Goal: Book appointment/travel/reservation

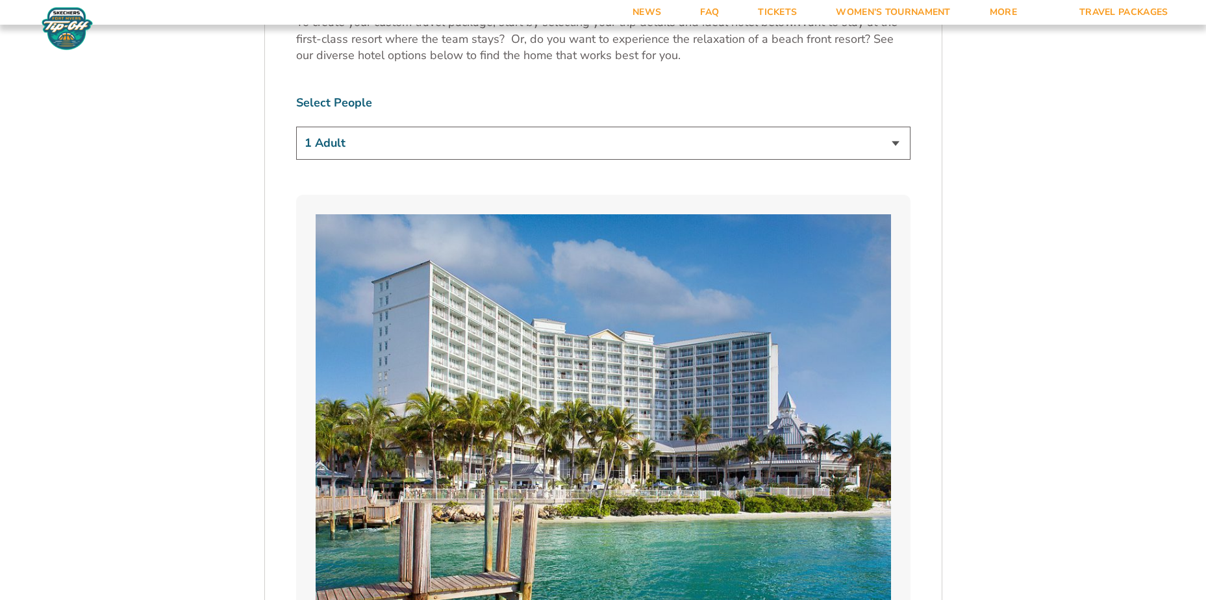
scroll to position [779, 0]
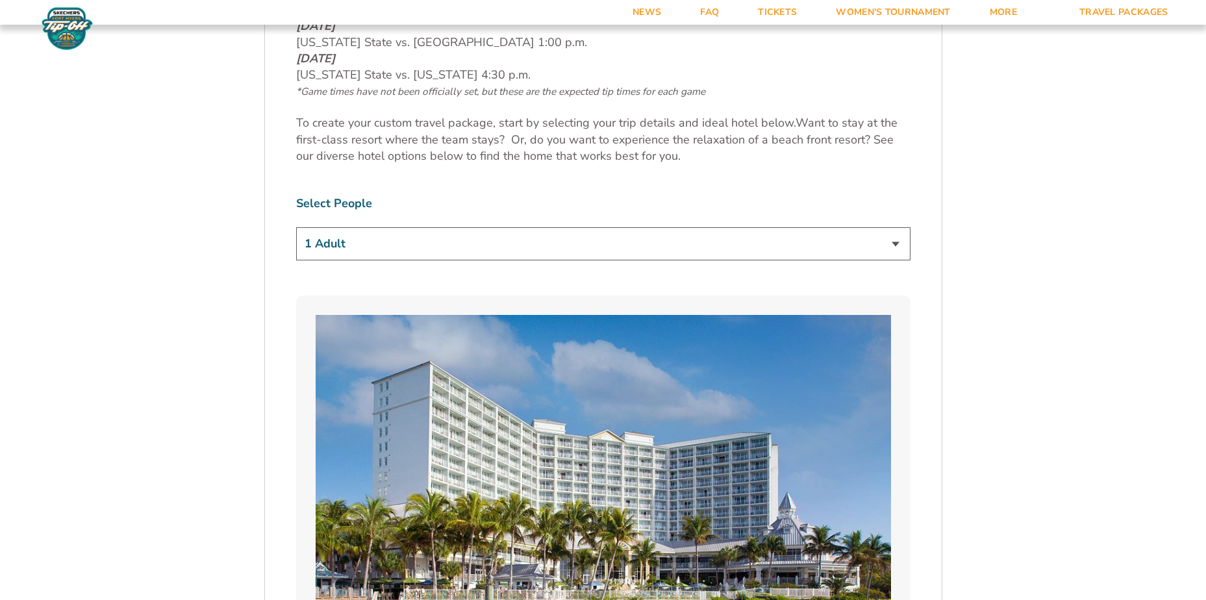
click at [564, 234] on select "1 Adult 2 Adults 3 Adults 4 Adults 2 Adults + 1 Child 2 Adults + 2 Children 2 A…" at bounding box center [603, 243] width 614 height 33
click at [296, 227] on select "1 Adult 2 Adults 3 Adults 4 Adults 2 Adults + 1 Child 2 Adults + 2 Children 2 A…" at bounding box center [603, 243] width 614 height 33
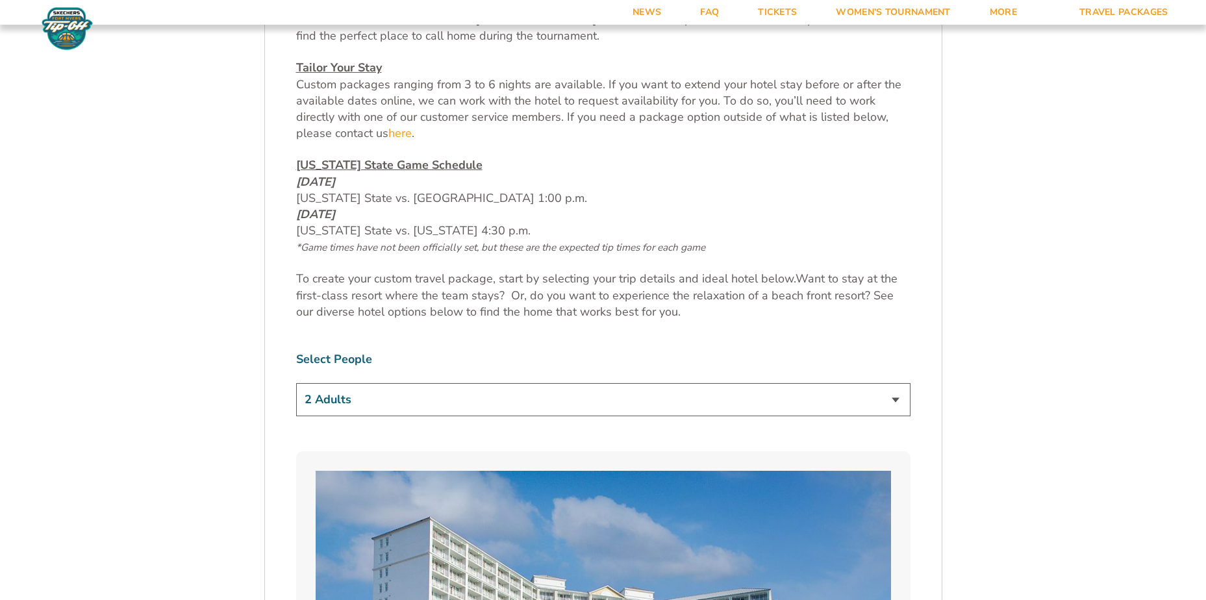
scroll to position [649, 0]
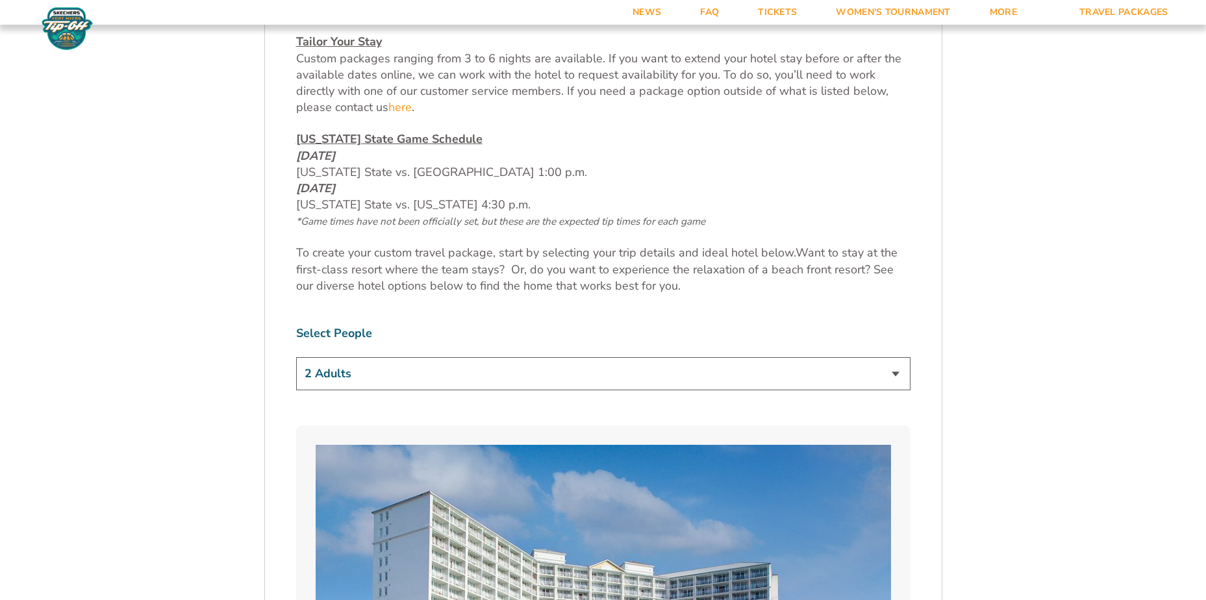
click at [490, 377] on select "1 Adult 2 Adults 3 Adults 4 Adults 2 Adults + 1 Child 2 Adults + 2 Children 2 A…" at bounding box center [603, 373] width 614 height 33
select select "2 Adults + 2 Children"
click at [296, 357] on select "1 Adult 2 Adults 3 Adults 4 Adults 2 Adults + 1 Child 2 Adults + 2 Children 2 A…" at bounding box center [603, 373] width 614 height 33
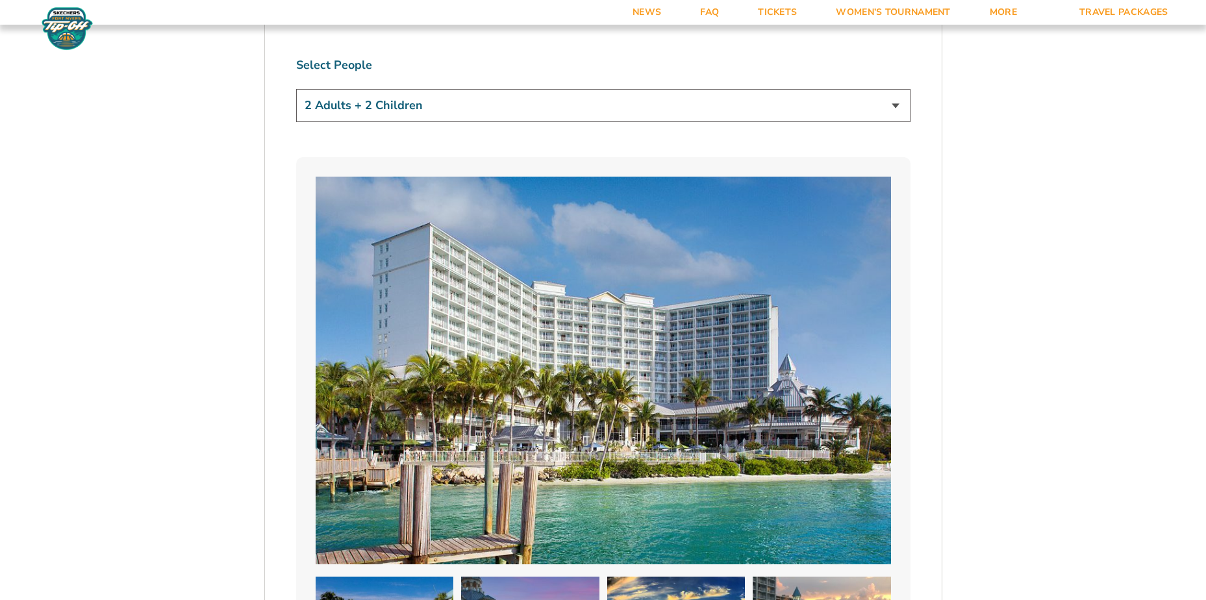
scroll to position [916, 0]
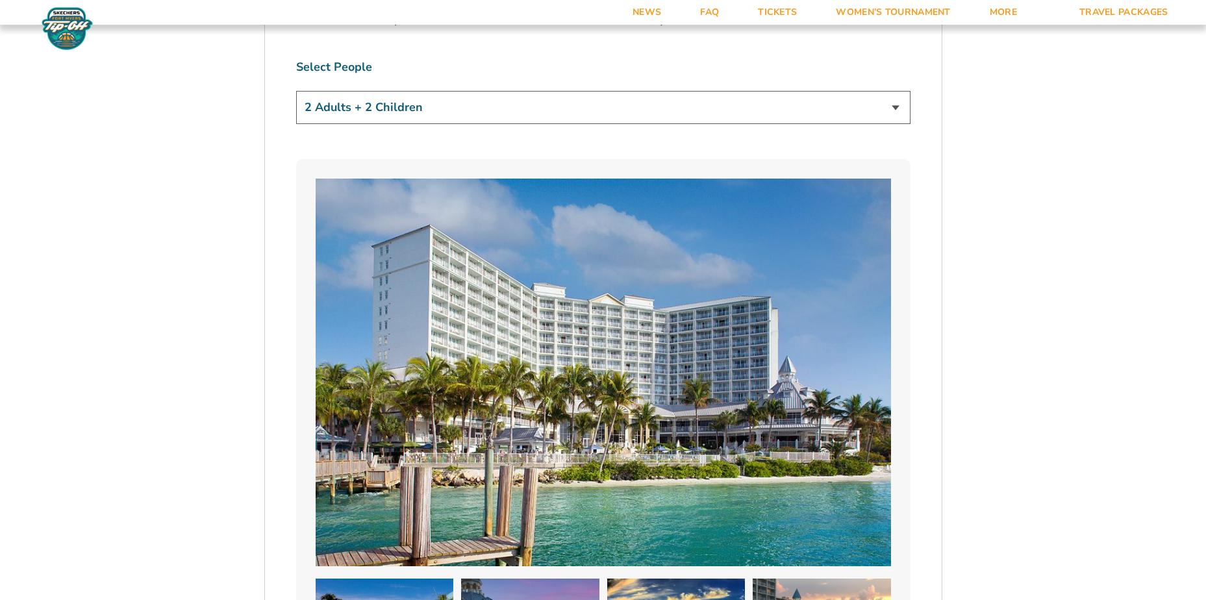
click at [629, 321] on img at bounding box center [603, 372] width 575 height 387
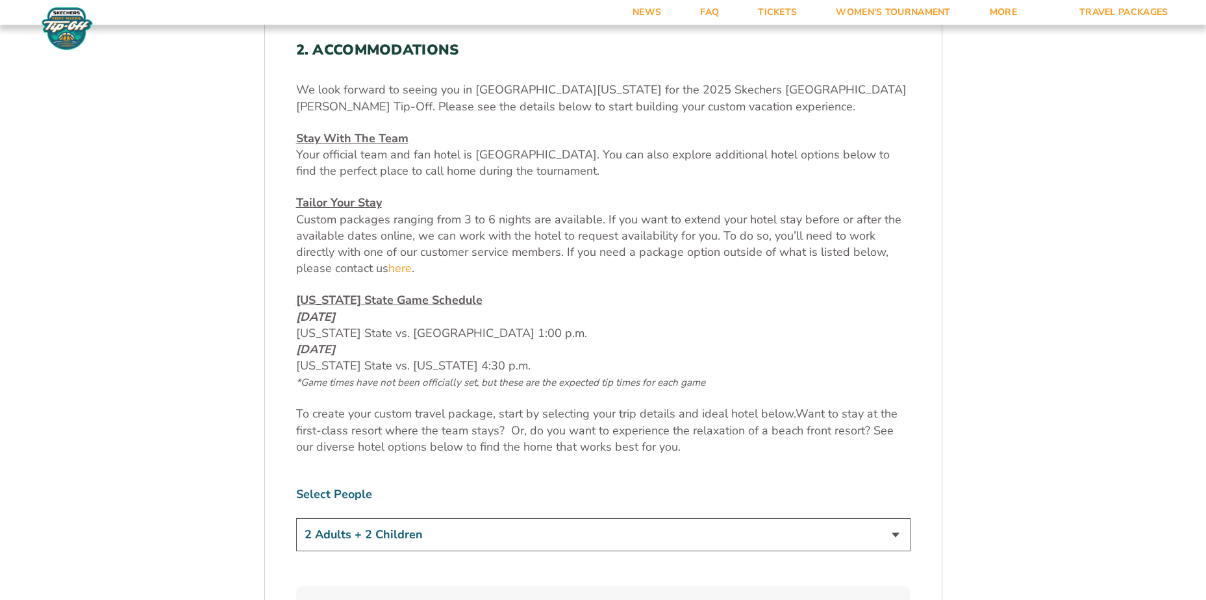
scroll to position [461, 0]
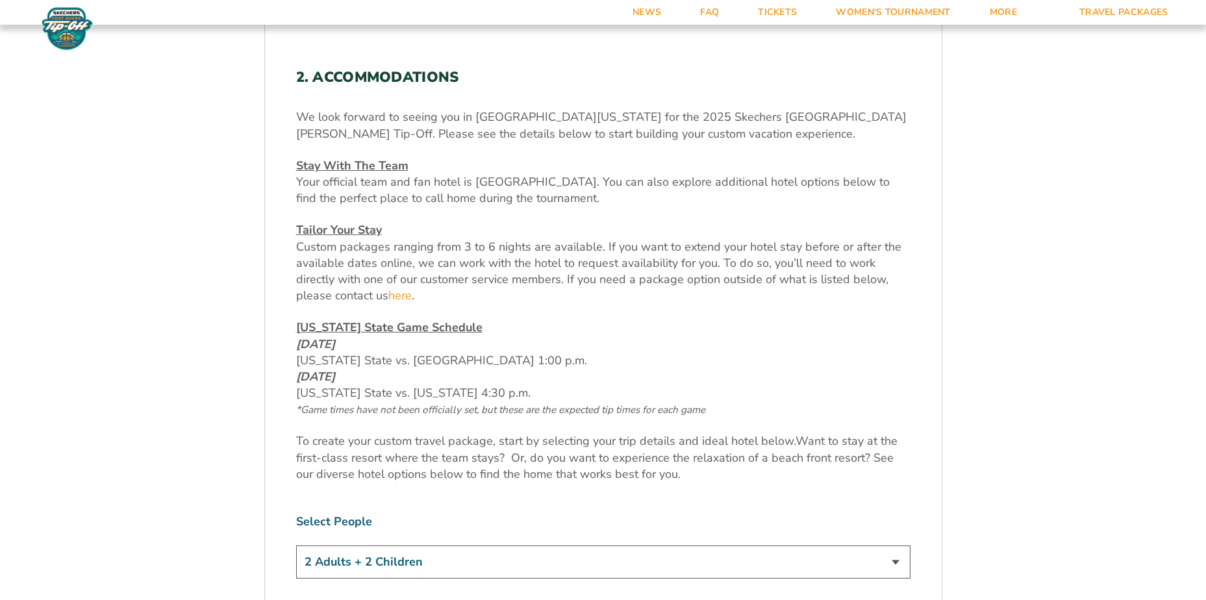
drag, startPoint x: 310, startPoint y: 377, endPoint x: 384, endPoint y: 381, distance: 74.8
click at [335, 381] on em "[DATE]" at bounding box center [315, 377] width 39 height 16
drag, startPoint x: 299, startPoint y: 348, endPoint x: 412, endPoint y: 355, distance: 112.5
click at [412, 355] on span "[DATE] [US_STATE] State vs. [GEOGRAPHIC_DATA] 1:00 p.m. [DATE] [US_STATE] State…" at bounding box center [500, 376] width 409 height 81
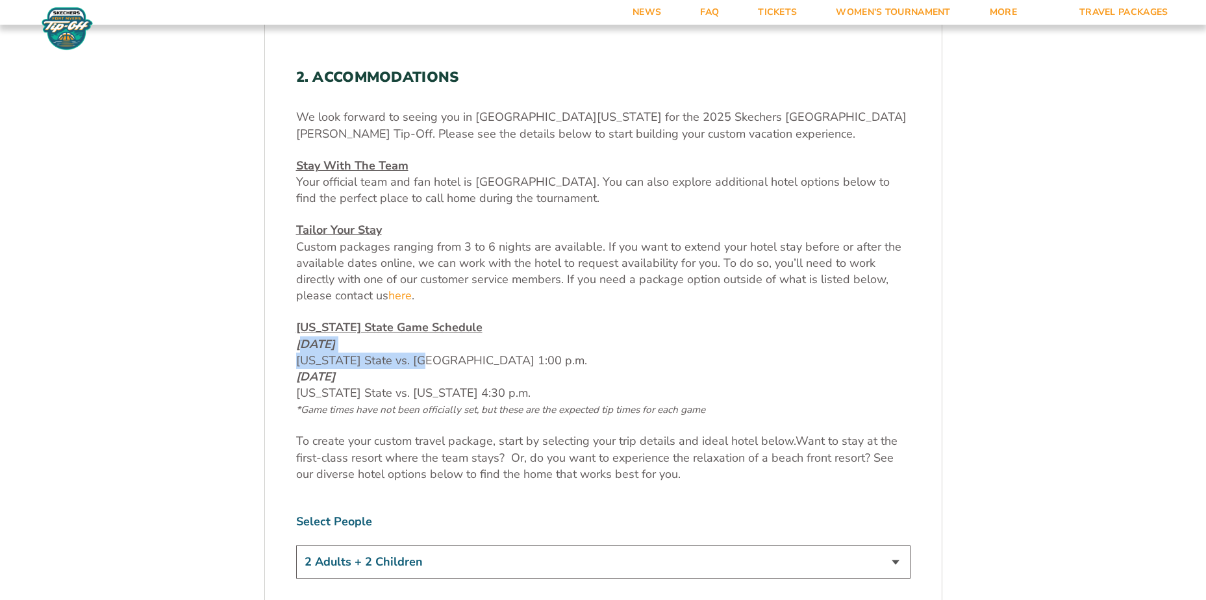
click at [412, 355] on span "[DATE] [US_STATE] State vs. [GEOGRAPHIC_DATA] 1:00 p.m. [DATE] [US_STATE] State…" at bounding box center [500, 376] width 409 height 81
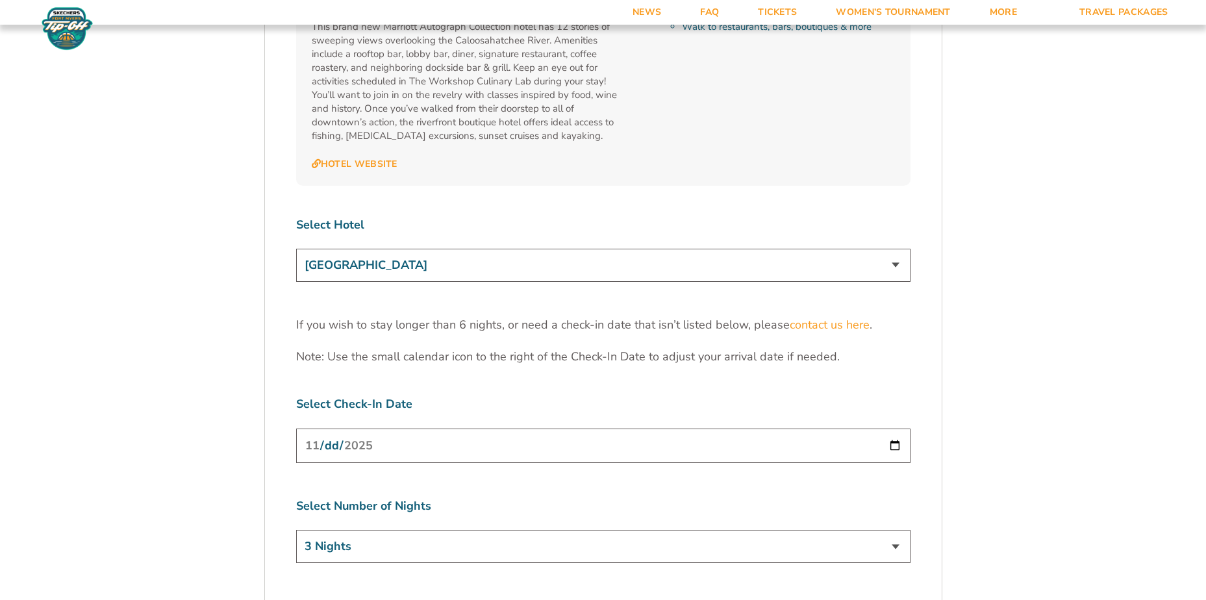
scroll to position [4033, 0]
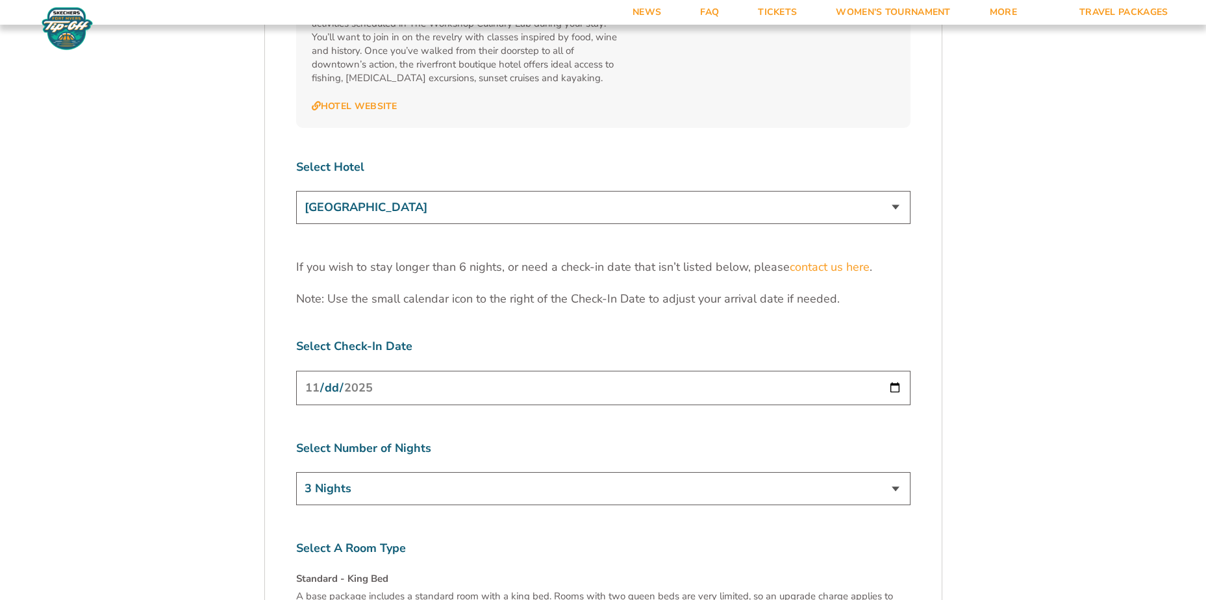
click at [427, 371] on input "[DATE]" at bounding box center [603, 388] width 614 height 34
click at [891, 371] on input "[DATE]" at bounding box center [603, 388] width 614 height 34
type input "[DATE]"
click at [547, 191] on select "[GEOGRAPHIC_DATA] [GEOGRAPHIC_DATA] [GEOGRAPHIC_DATA], Autograph Collection" at bounding box center [603, 207] width 614 height 33
select select "18477"
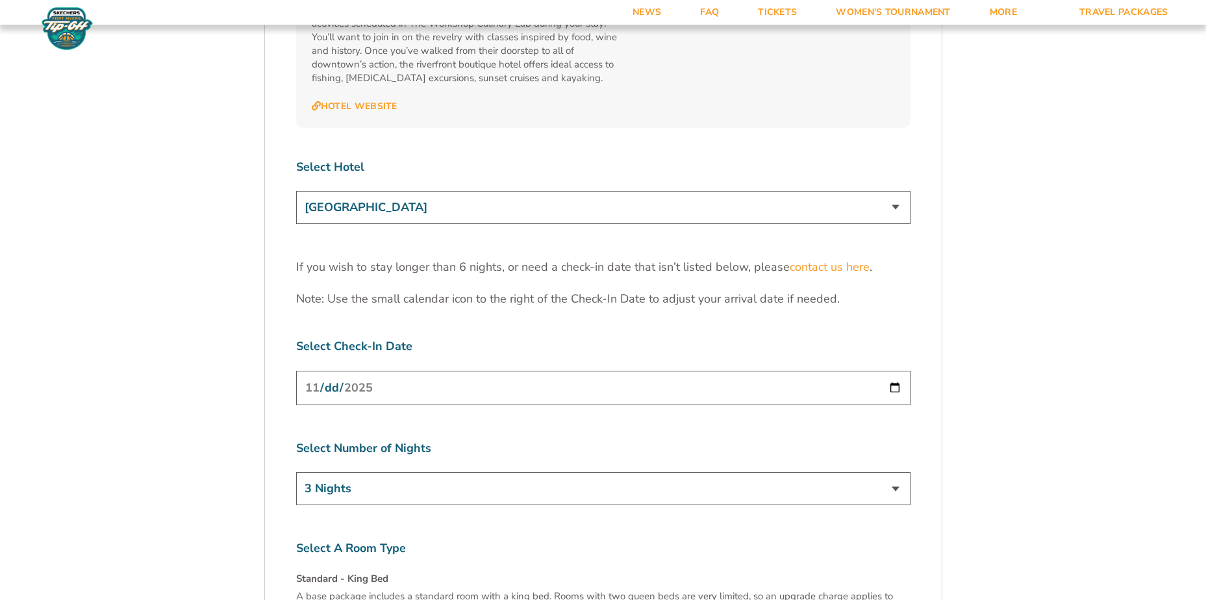
click at [296, 191] on select "[GEOGRAPHIC_DATA] [GEOGRAPHIC_DATA] [GEOGRAPHIC_DATA], Autograph Collection" at bounding box center [603, 207] width 614 height 33
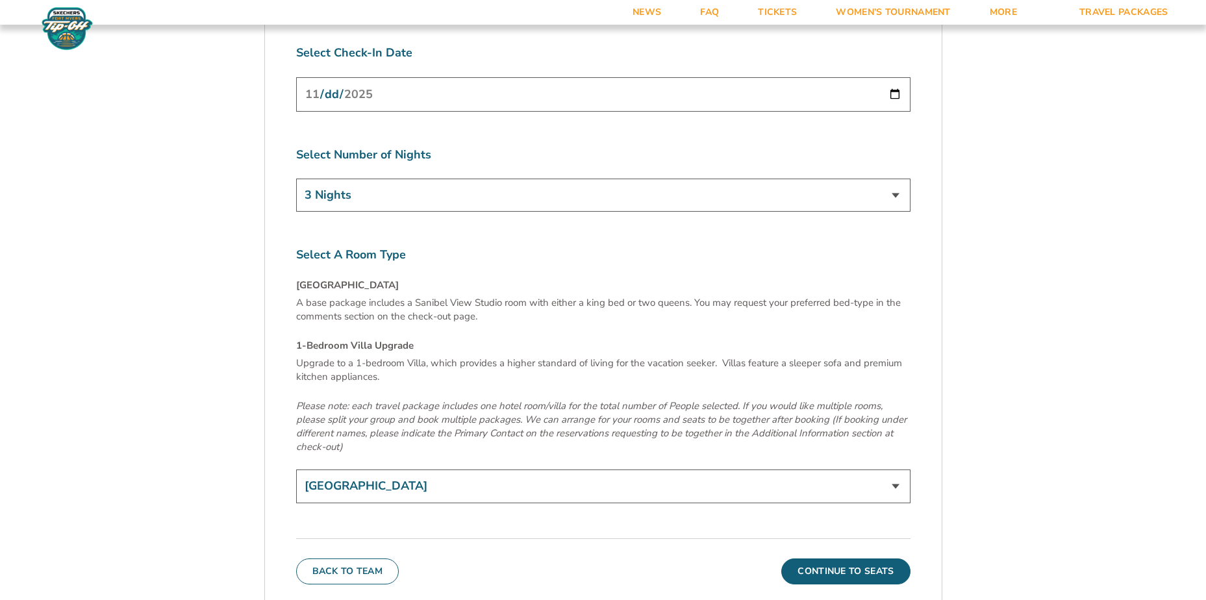
scroll to position [4293, 0]
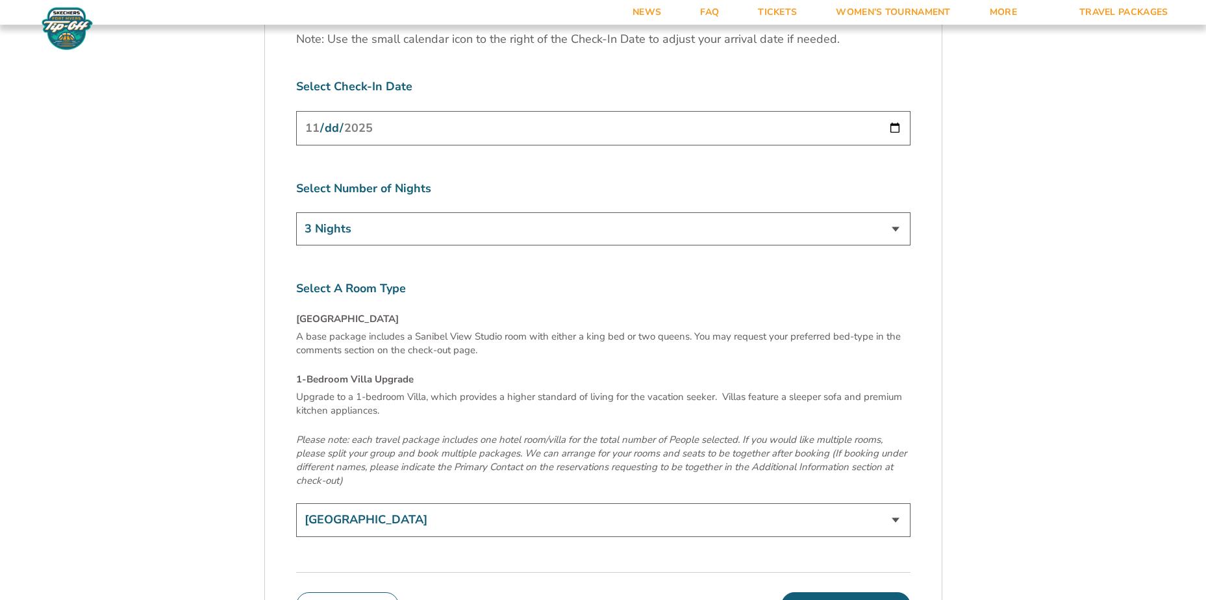
click at [505, 503] on select "[GEOGRAPHIC_DATA] 1-Bedroom Villa Upgrade (+$165 per night)" at bounding box center [603, 519] width 614 height 33
select select "1-Bedroom Villa Upgrade"
click at [296, 503] on select "[GEOGRAPHIC_DATA] 1-Bedroom Villa Upgrade (+$165 per night)" at bounding box center [603, 519] width 614 height 33
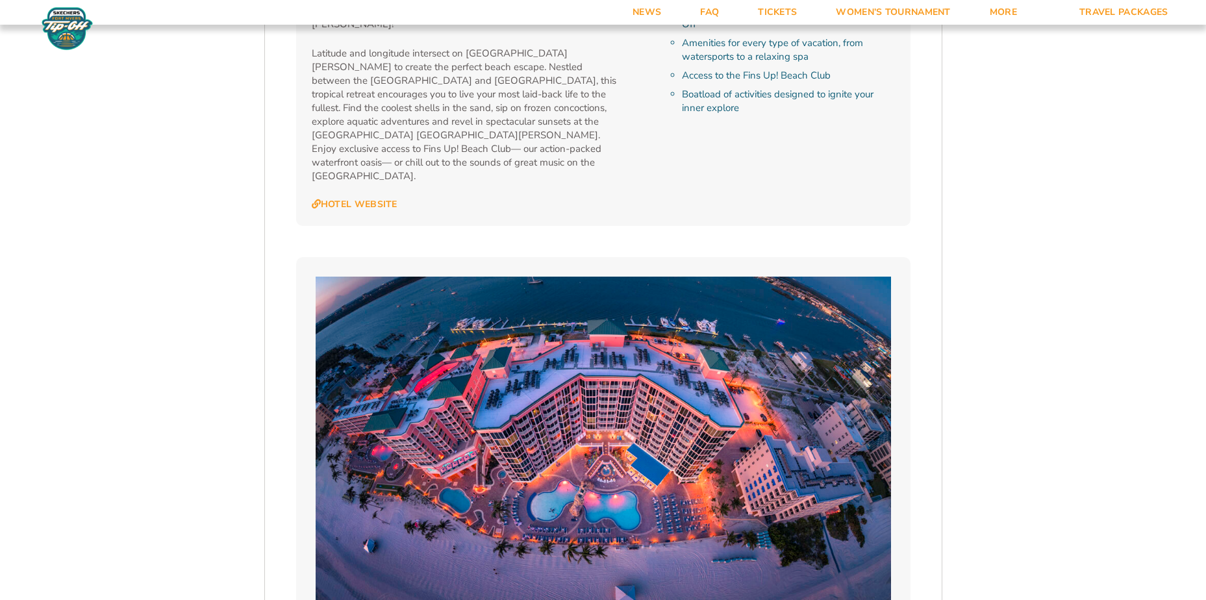
scroll to position [2409, 0]
